Goal: Information Seeking & Learning: Learn about a topic

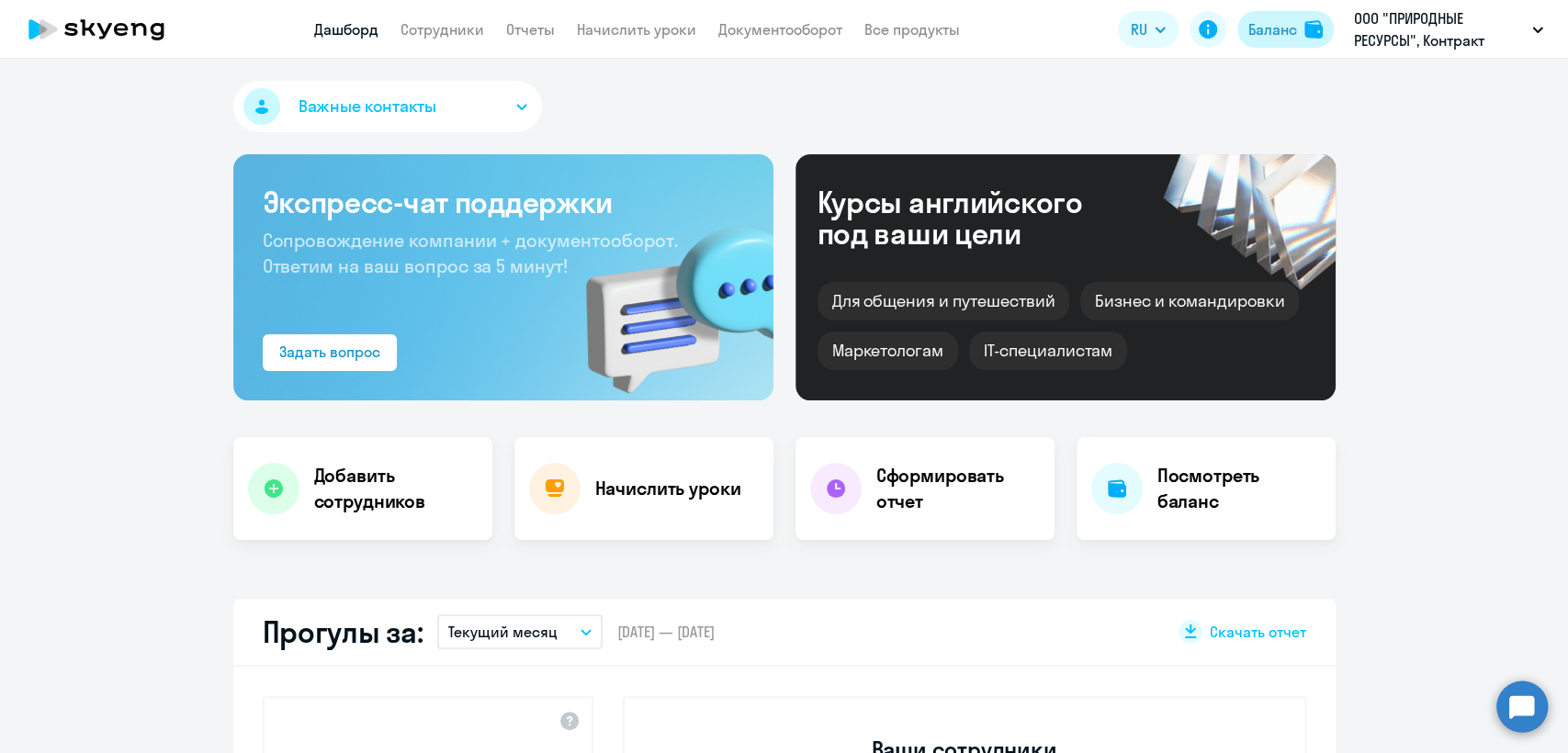
click at [1265, 23] on div "Баланс" at bounding box center [1273, 30] width 48 height 22
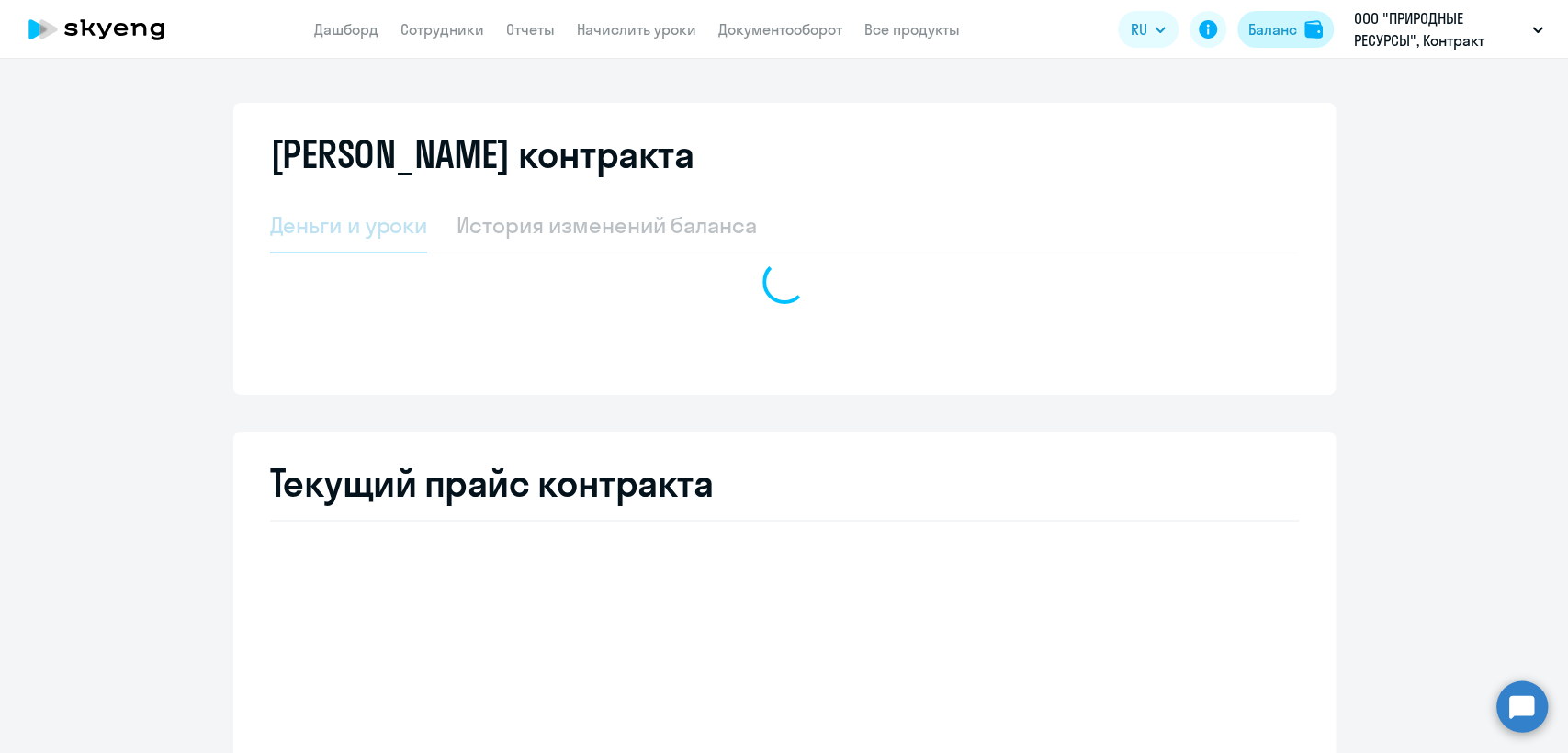
select select "english_adult_not_native_speaker"
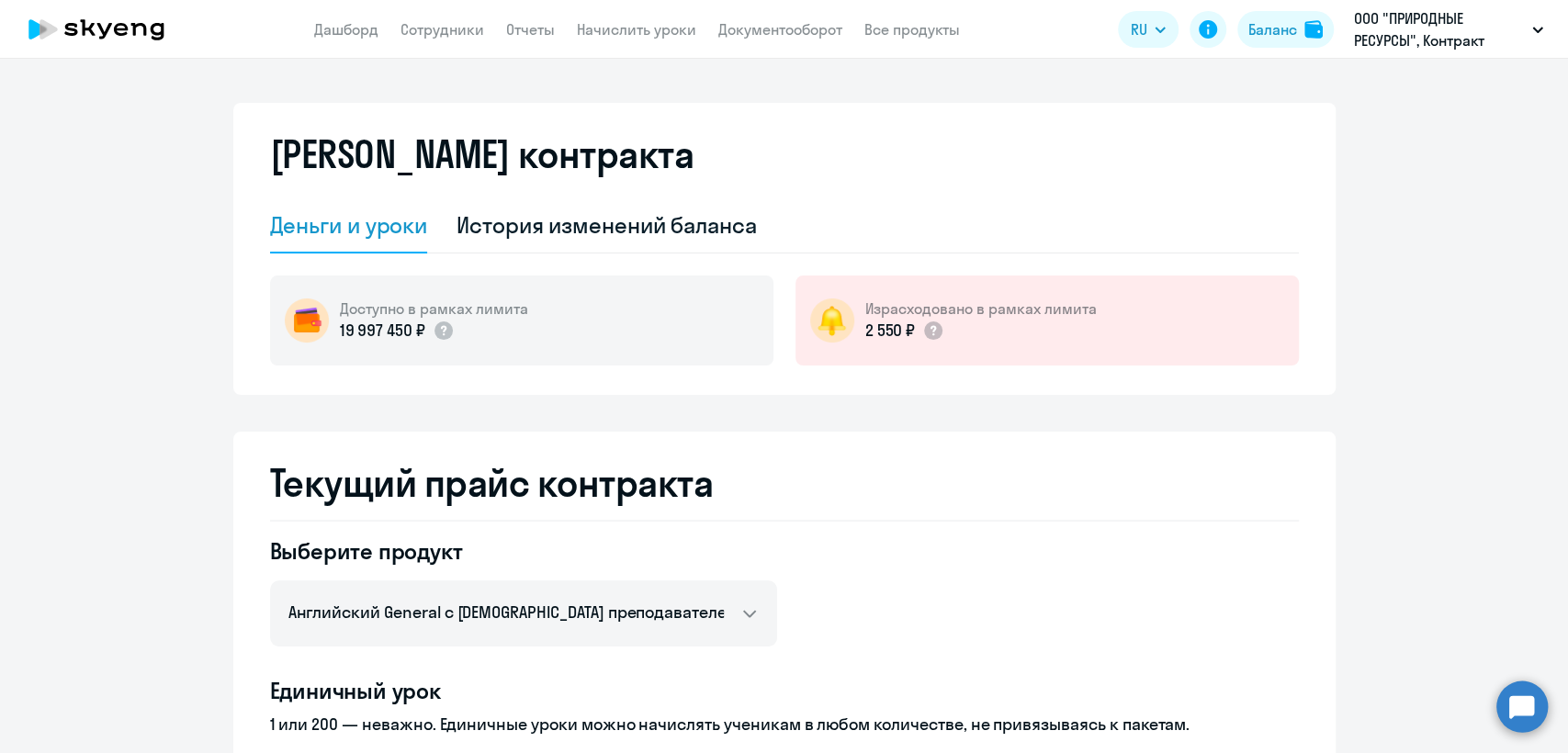
drag, startPoint x: 454, startPoint y: 29, endPoint x: 410, endPoint y: 52, distance: 49.6
click at [455, 29] on link "Сотрудники" at bounding box center [442, 30] width 84 height 19
select select "30"
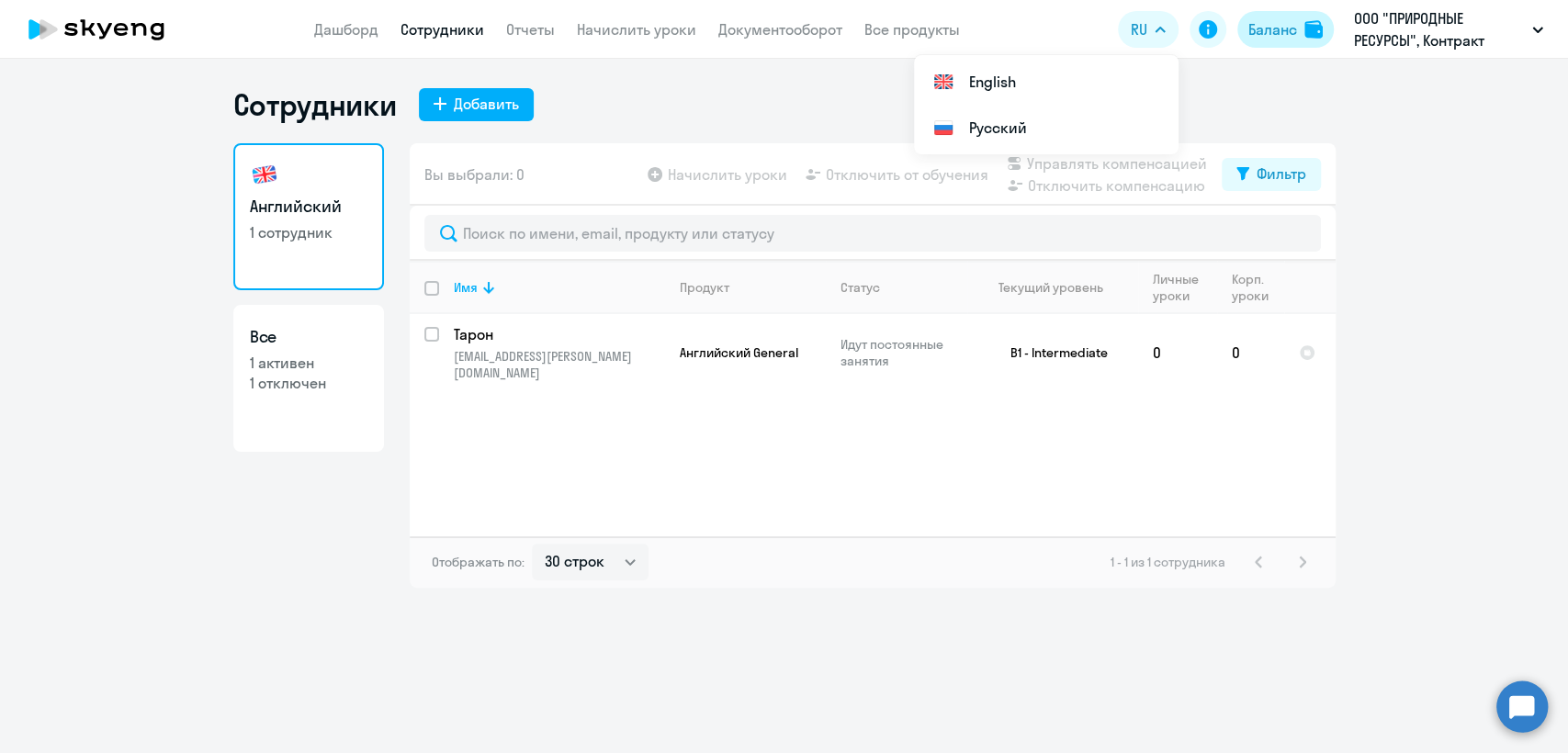
click at [1274, 33] on div "Баланс" at bounding box center [1273, 30] width 48 height 22
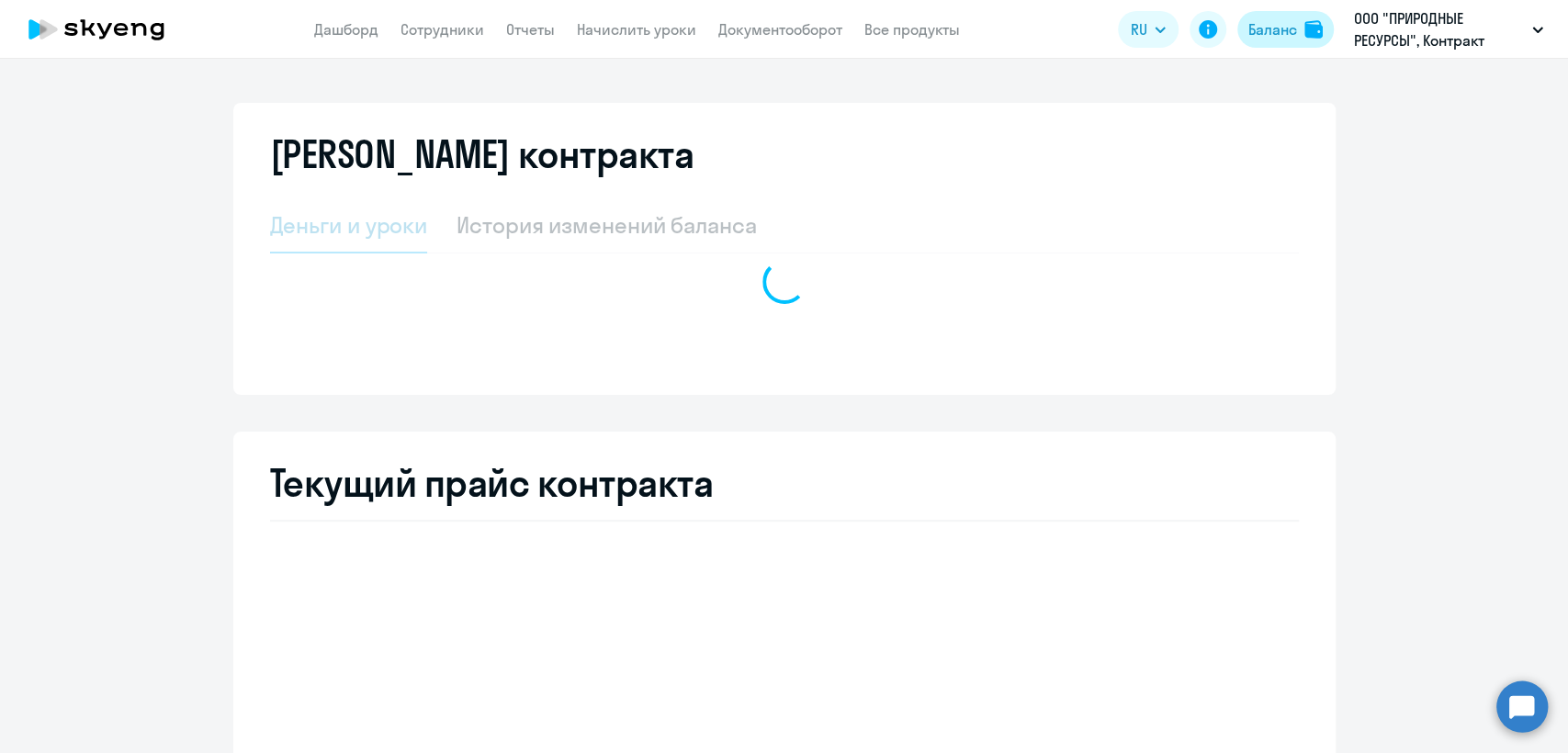
select select "english_adult_not_native_speaker"
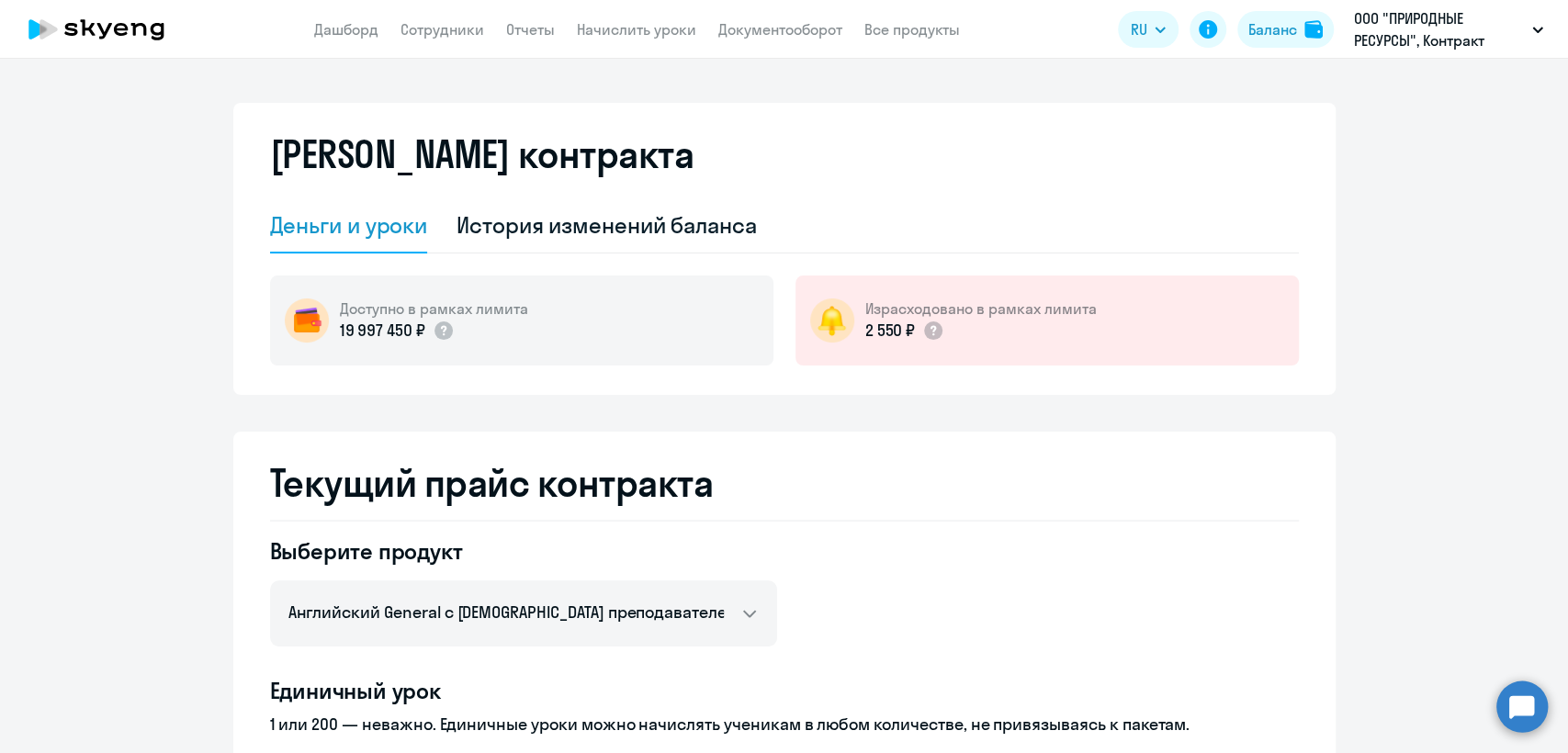
click at [353, 387] on div "Баланс контракта Деньги и уроки История изменений баланса Доступно в рамках лим…" at bounding box center [784, 249] width 1103 height 292
click at [549, 393] on div "Баланс контракта Деньги и уроки История изменений баланса Доступно в рамках лим…" at bounding box center [784, 249] width 1103 height 292
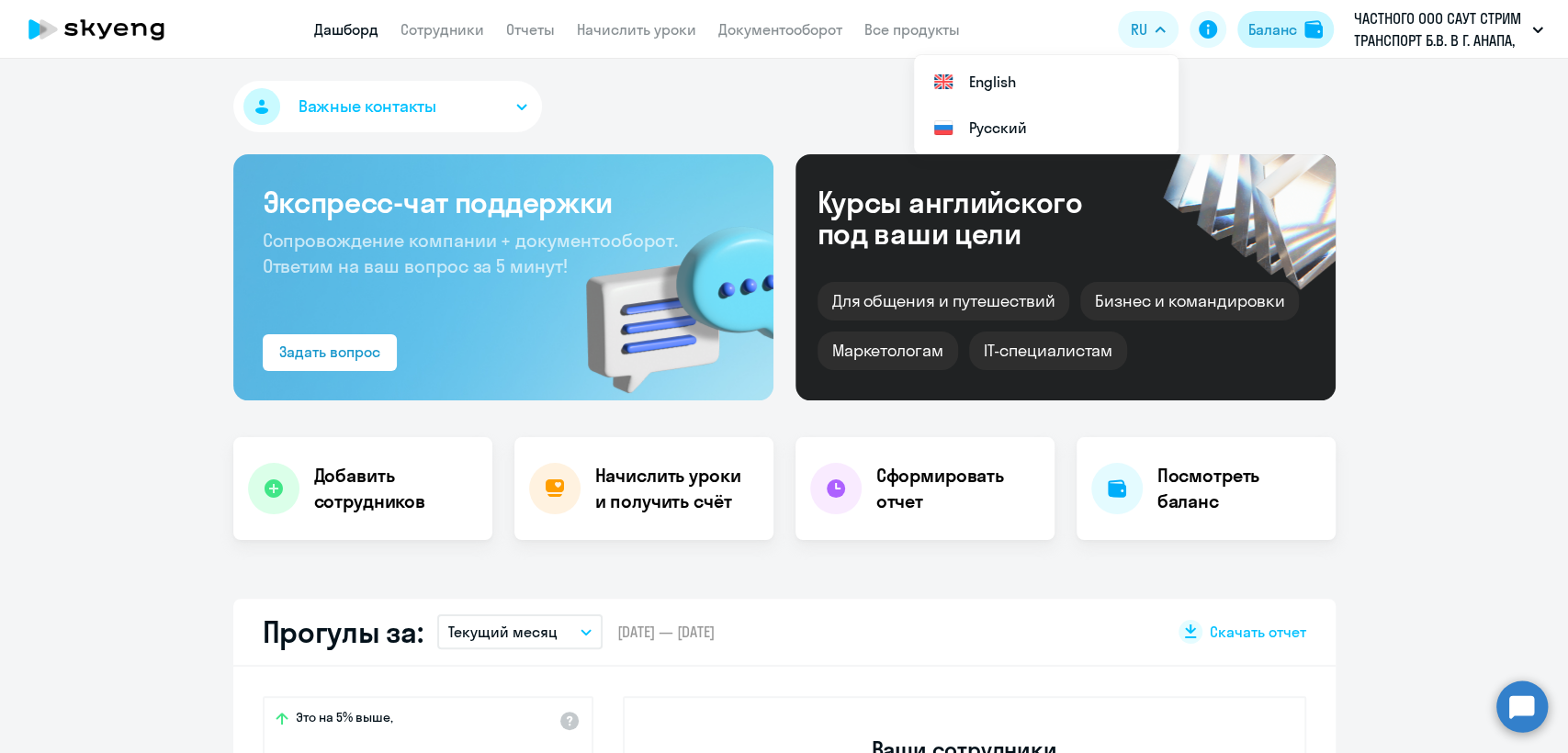
select select "30"
click at [1286, 28] on div "Баланс" at bounding box center [1273, 30] width 48 height 22
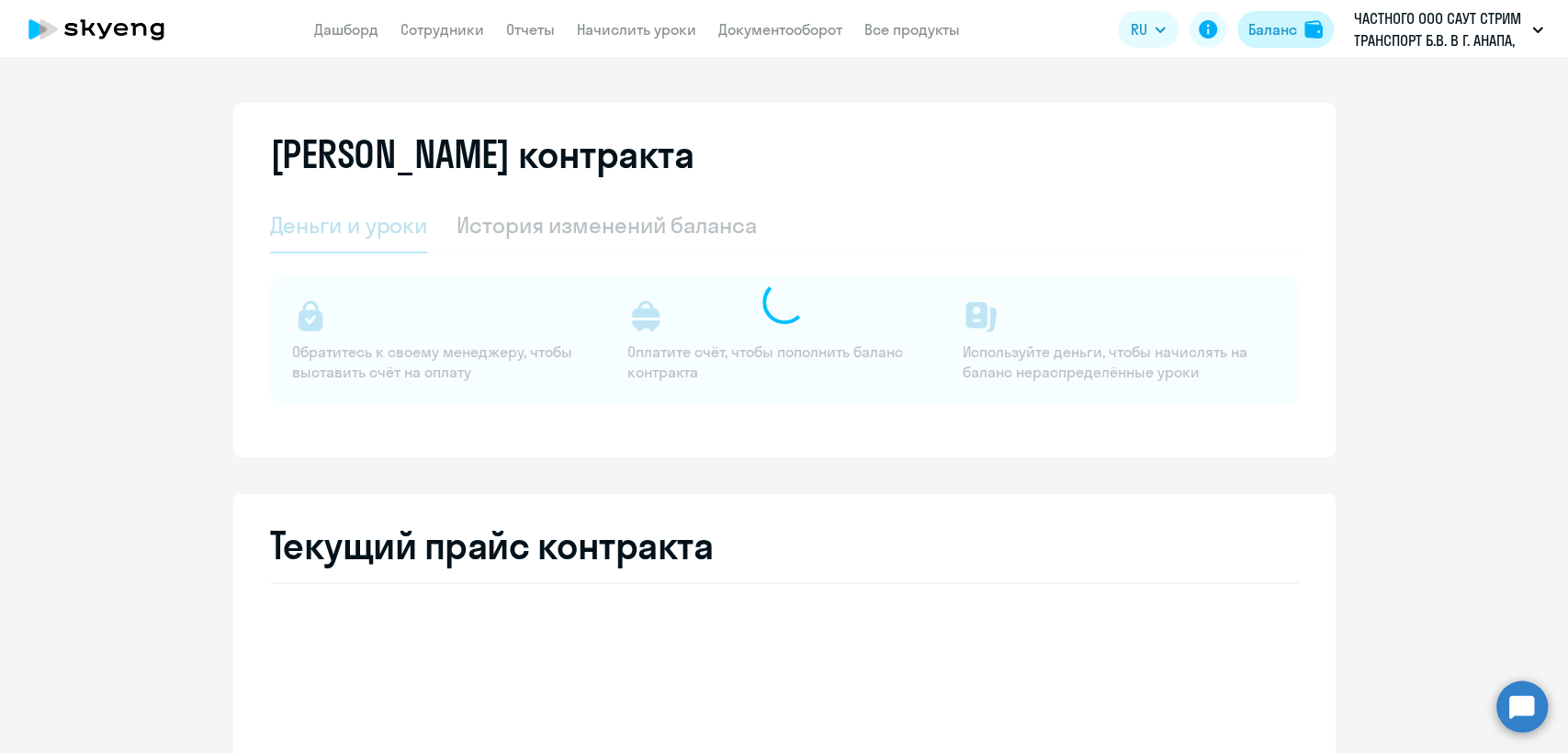
select select "english_adult_not_native_speaker"
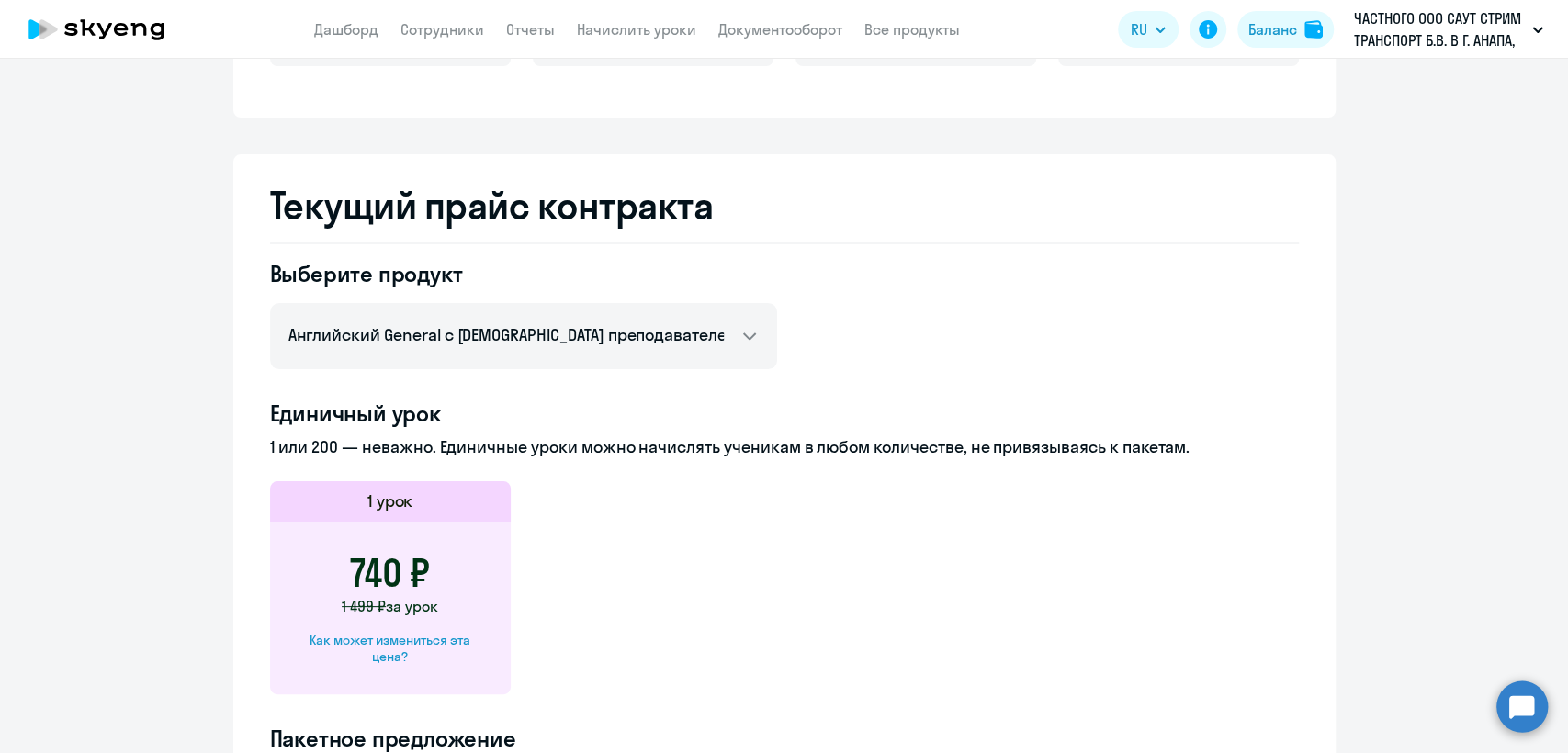
scroll to position [612, 0]
click at [422, 650] on div "Как может измениться эта цена?" at bounding box center [390, 647] width 181 height 34
select select "english_adult_not_native_speaker"
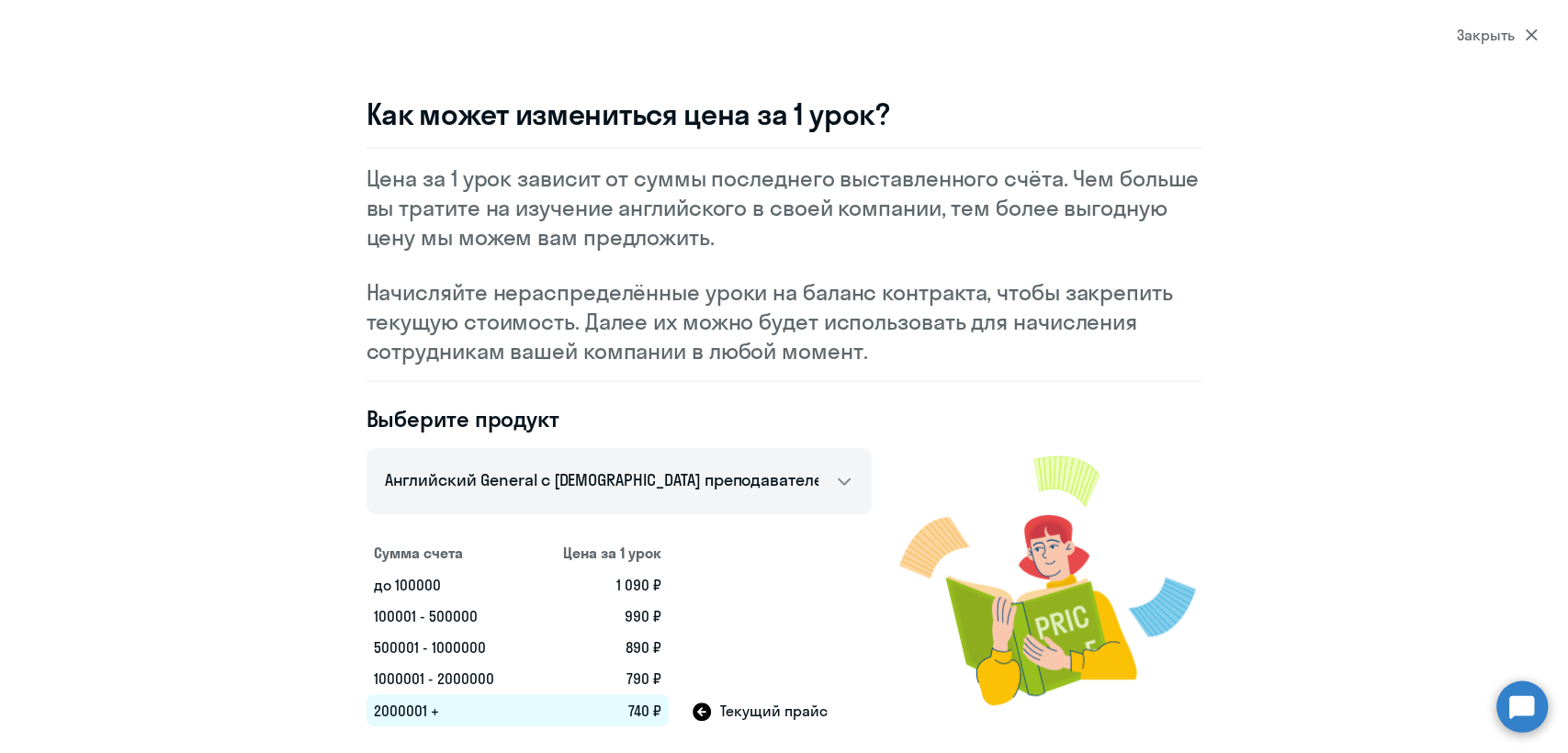
drag, startPoint x: 598, startPoint y: 585, endPoint x: 665, endPoint y: 590, distance: 67.2
click at [663, 590] on td "1 090 ₽" at bounding box center [600, 585] width 138 height 32
drag, startPoint x: 368, startPoint y: 590, endPoint x: 411, endPoint y: 584, distance: 43.4
click at [411, 584] on td "до 100000" at bounding box center [449, 585] width 165 height 32
drag, startPoint x: 428, startPoint y: 614, endPoint x: 524, endPoint y: 619, distance: 96.1
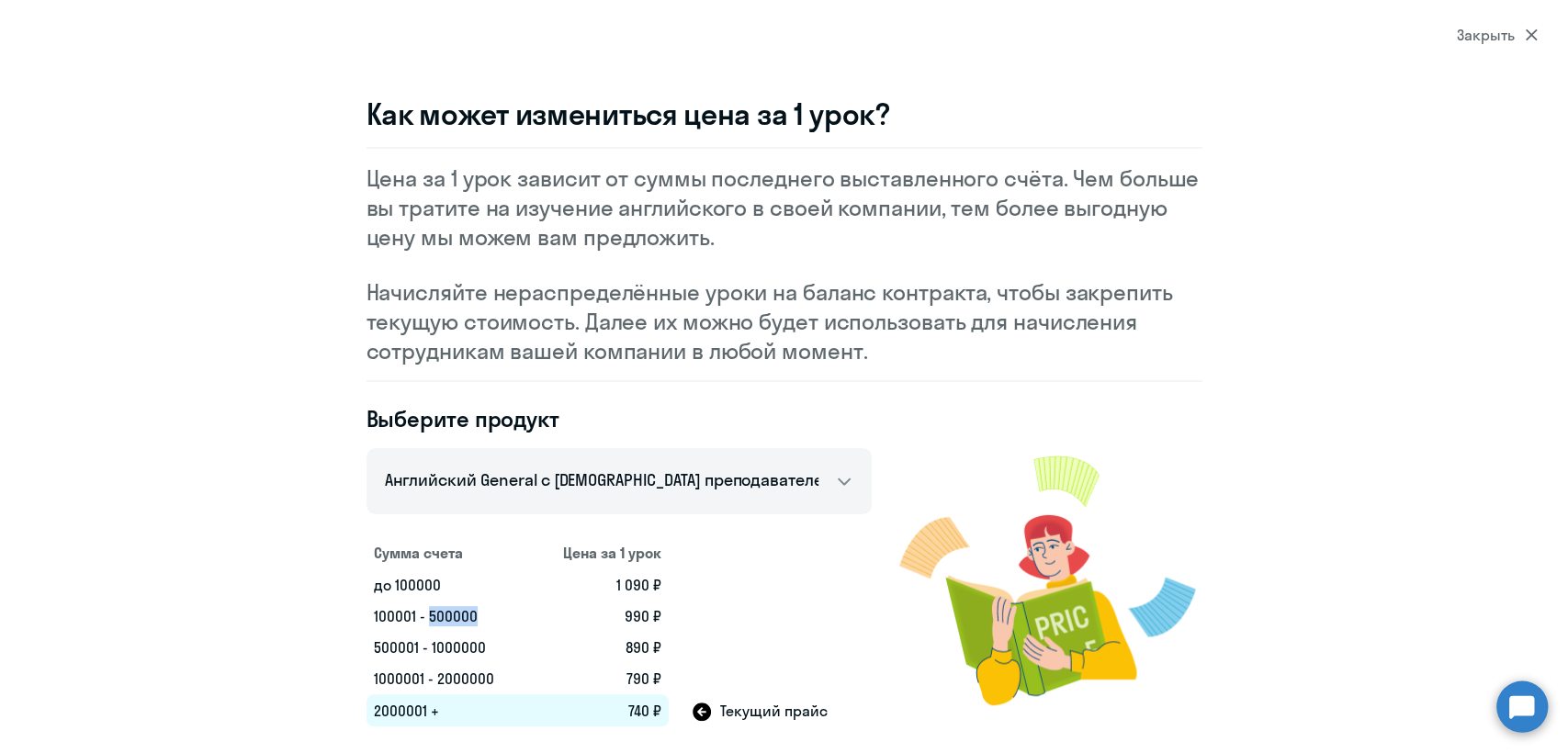
click at [523, 619] on td "100001 - 500000" at bounding box center [449, 617] width 165 height 32
drag, startPoint x: 623, startPoint y: 608, endPoint x: 669, endPoint y: 608, distance: 46.0
click at [669, 608] on tr "100001 - 500000 990 ₽" at bounding box center [619, 617] width 505 height 32
drag, startPoint x: 615, startPoint y: 583, endPoint x: 713, endPoint y: 586, distance: 98.0
click at [713, 586] on tr "до 100000 1 090 ₽" at bounding box center [619, 585] width 505 height 32
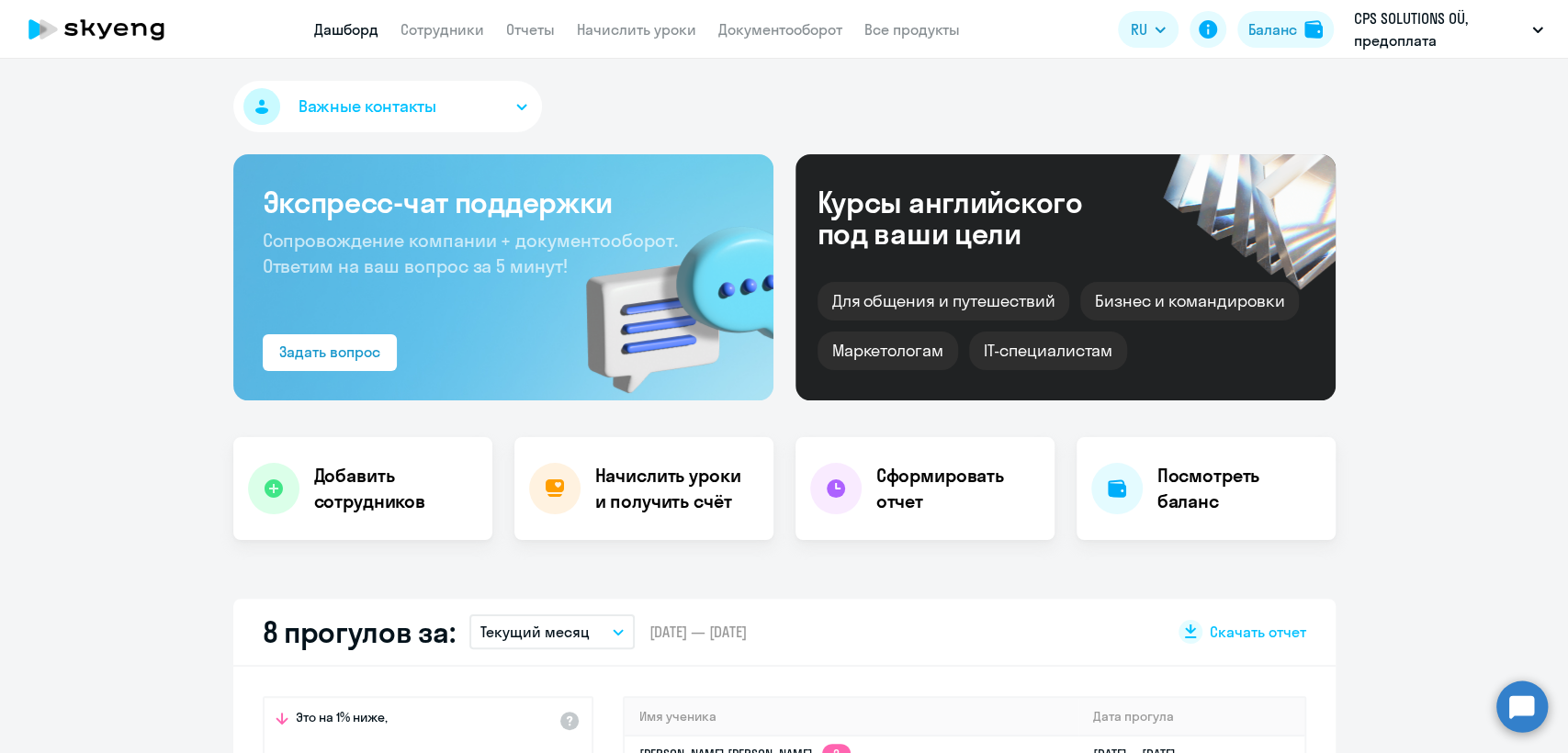
select select "30"
click at [451, 24] on link "Сотрудники" at bounding box center [442, 30] width 84 height 19
select select "30"
